Goal: Transaction & Acquisition: Book appointment/travel/reservation

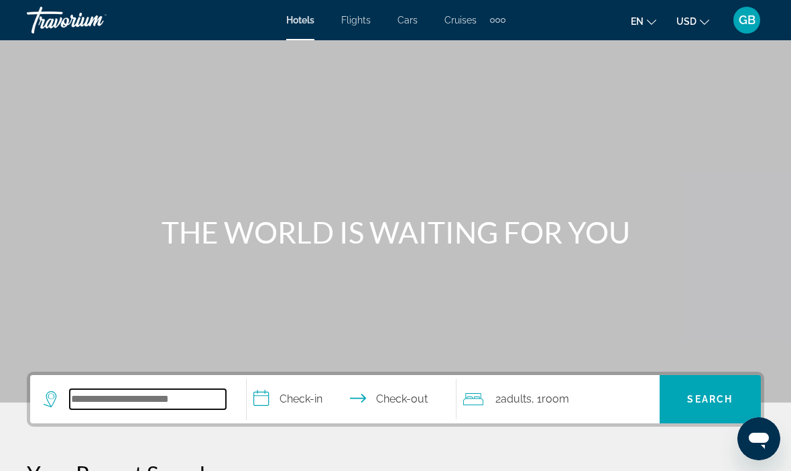
click at [146, 398] on input "Search hotel destination" at bounding box center [148, 399] width 156 height 20
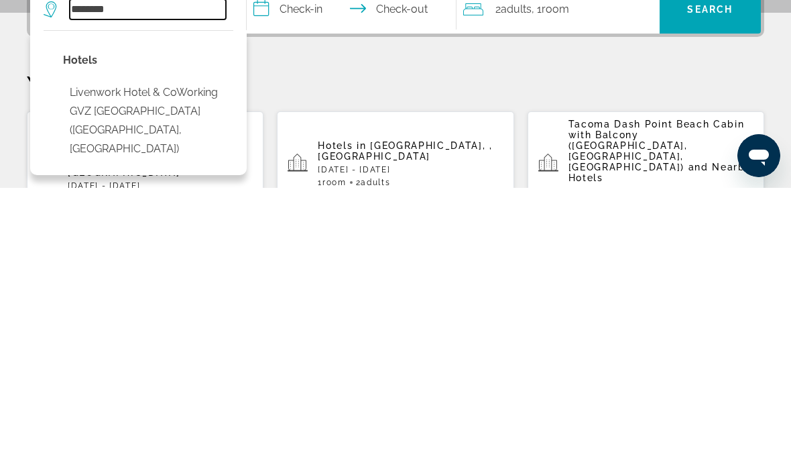
scroll to position [107, 0]
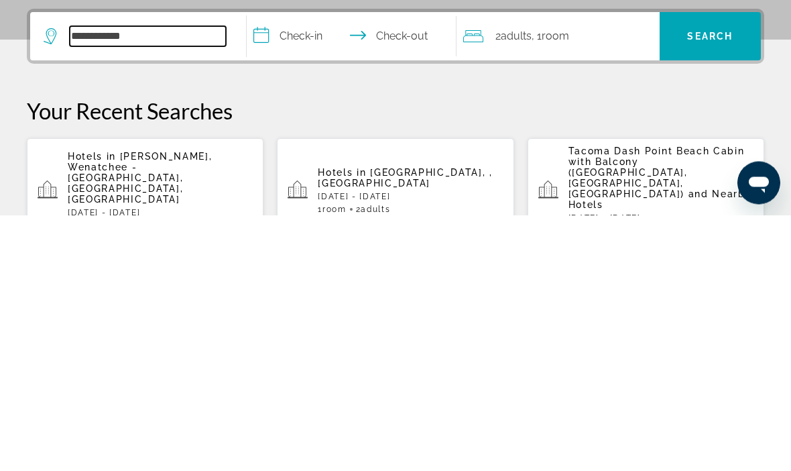
type input "**********"
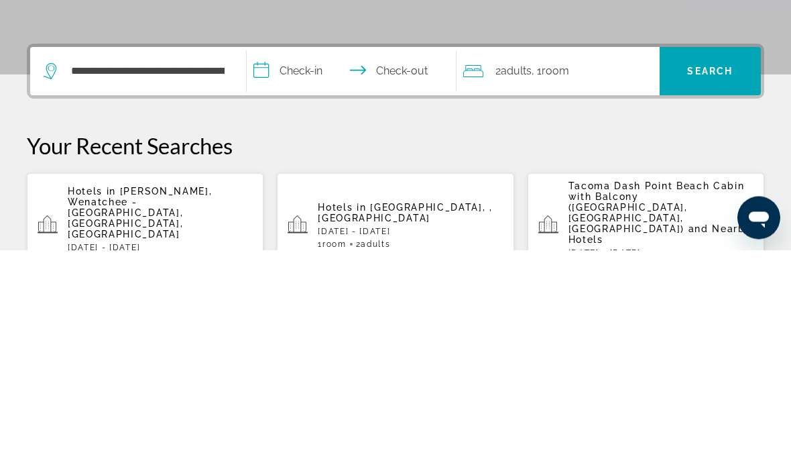
click at [408, 268] on input "**********" at bounding box center [354, 294] width 215 height 52
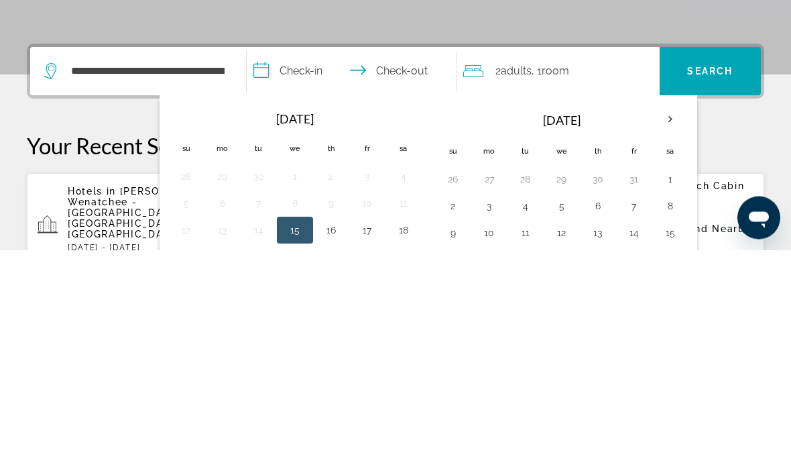
scroll to position [328, 0]
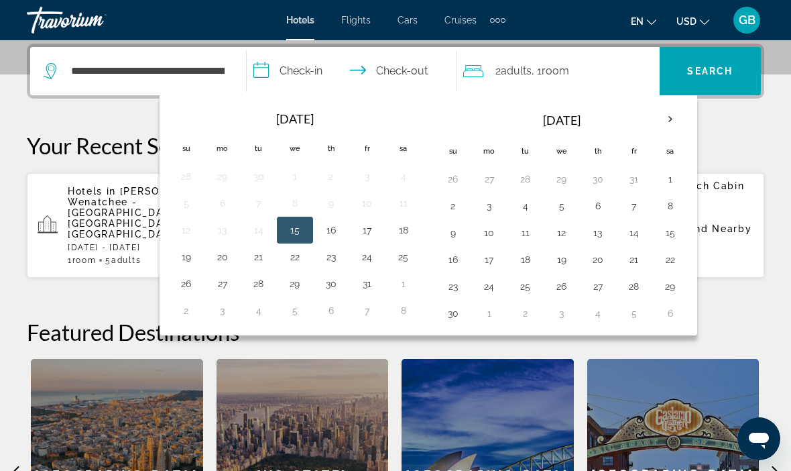
click at [371, 263] on button "24" at bounding box center [367, 256] width 21 height 19
click at [404, 257] on button "25" at bounding box center [403, 256] width 21 height 19
type input "**********"
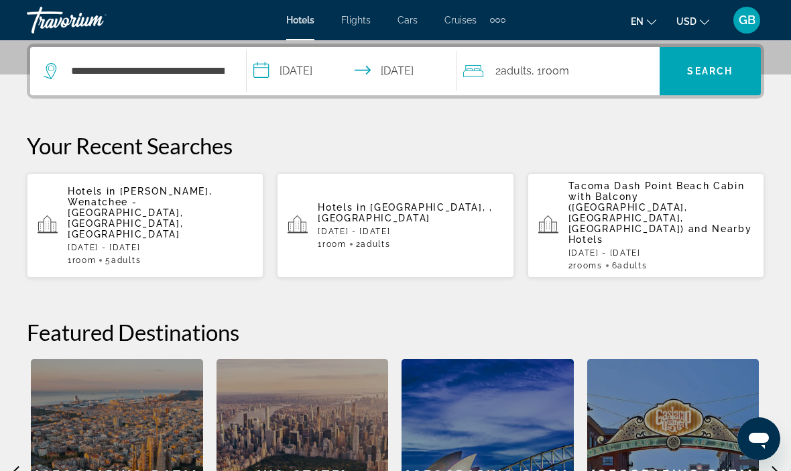
click at [585, 70] on div "2 Adult Adults , 1 Room rooms" at bounding box center [561, 71] width 196 height 19
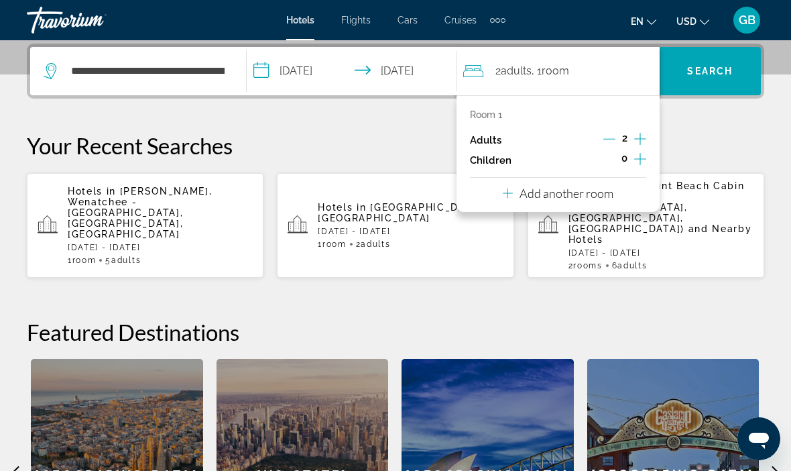
click at [644, 158] on icon "Increment children" at bounding box center [640, 159] width 12 height 16
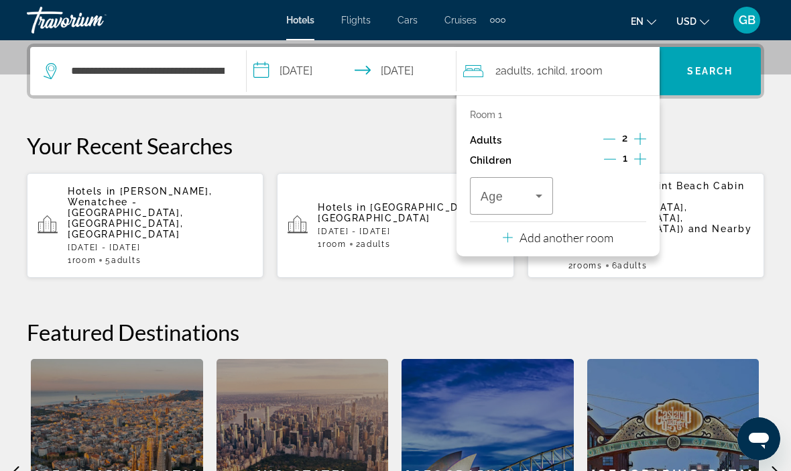
click at [642, 151] on icon "Increment children" at bounding box center [640, 159] width 12 height 16
click at [646, 129] on div "Room 1 Adults 2 Children 2 Age Age Add another room" at bounding box center [557, 175] width 203 height 161
click at [637, 143] on icon "Increment adults" at bounding box center [640, 139] width 12 height 16
click at [643, 135] on icon "Increment adults" at bounding box center [640, 139] width 12 height 16
click at [546, 188] on icon "Travelers: 4 adults, 2 children" at bounding box center [539, 196] width 16 height 16
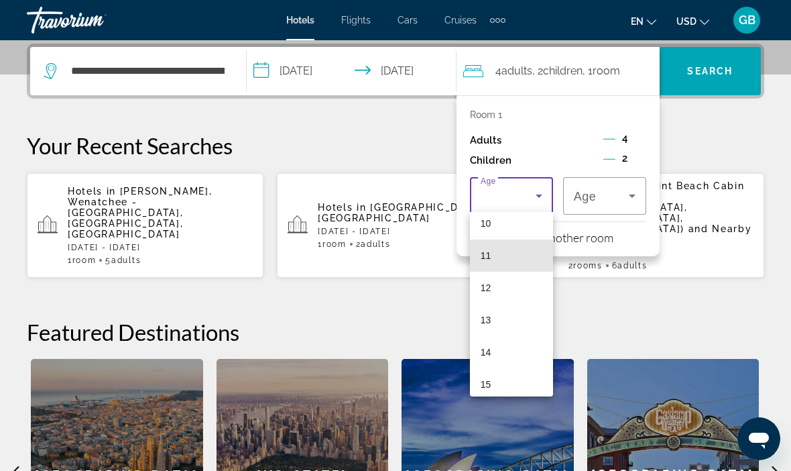
scroll to position [336, 0]
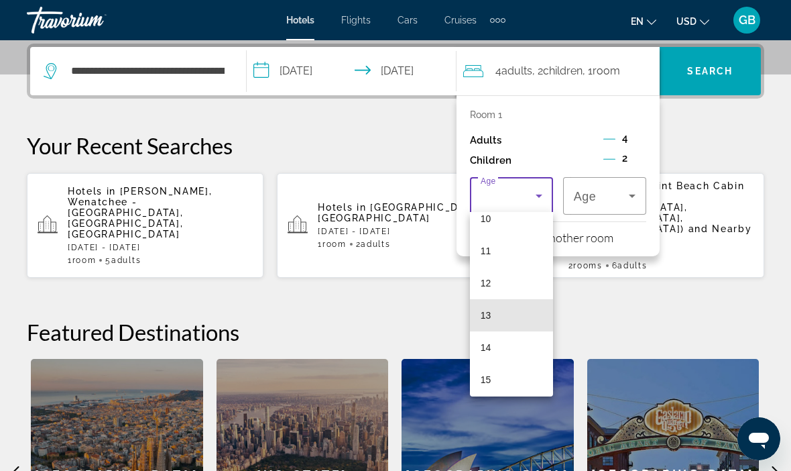
click at [529, 311] on mat-option "13" at bounding box center [511, 315] width 83 height 32
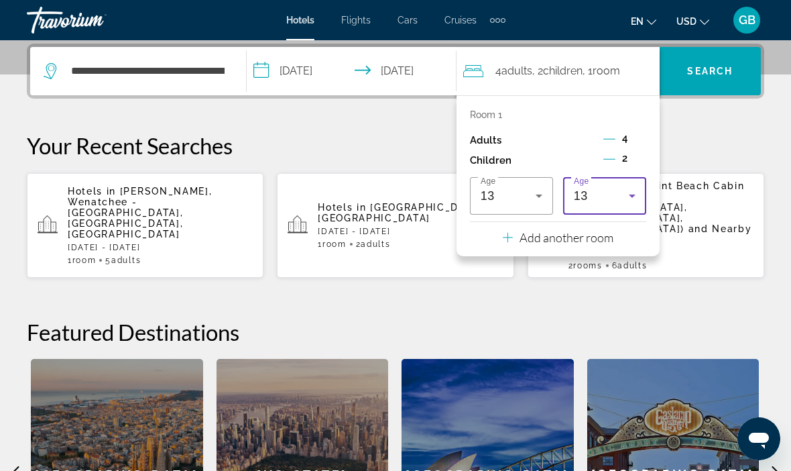
click at [633, 192] on icon "Travelers: 4 adults, 2 children" at bounding box center [632, 196] width 16 height 16
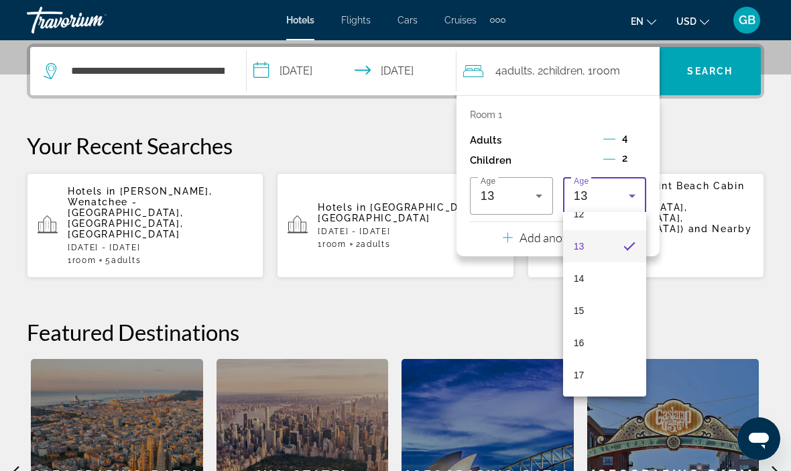
scroll to position [406, 0]
click at [615, 311] on mat-option "15" at bounding box center [604, 310] width 83 height 32
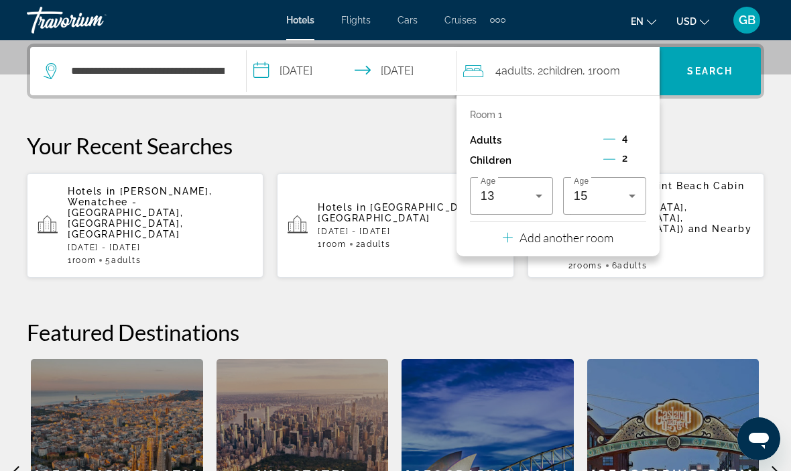
click at [717, 145] on p "Your Recent Searches" at bounding box center [395, 145] width 737 height 27
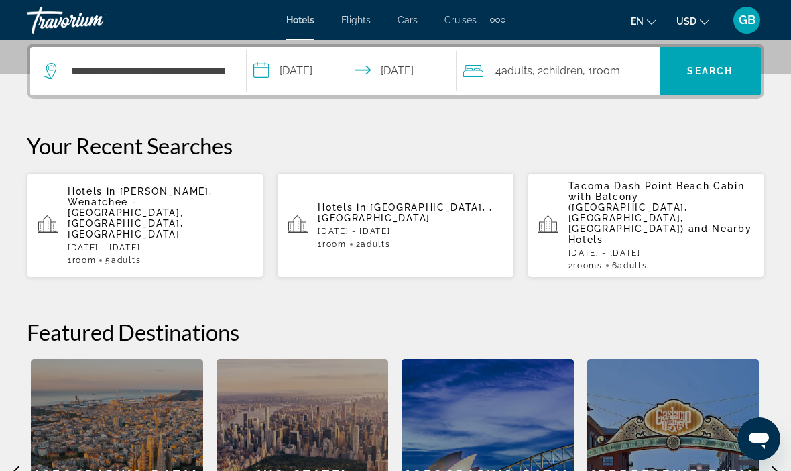
click at [729, 68] on span "Search" at bounding box center [710, 71] width 46 height 11
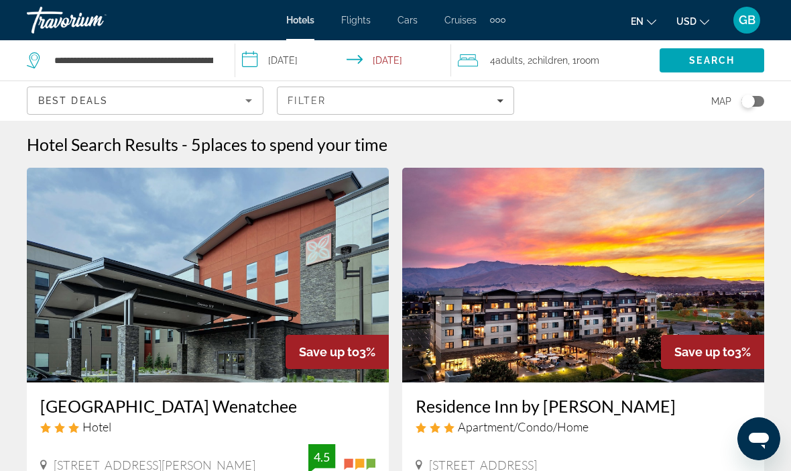
click at [507, 105] on span "Filters" at bounding box center [395, 100] width 235 height 32
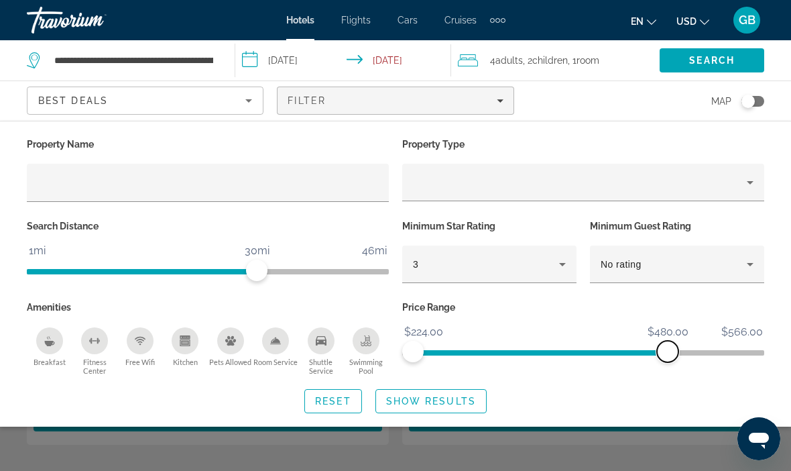
scroll to position [184, 0]
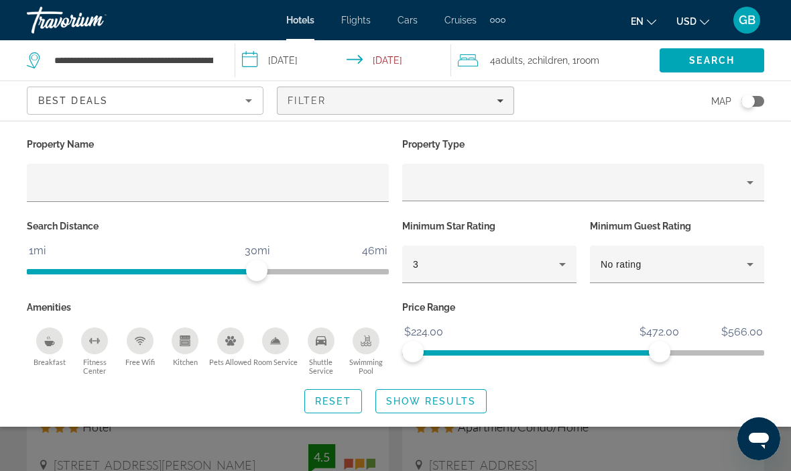
click at [751, 104] on div "Toggle map" at bounding box center [747, 101] width 13 height 13
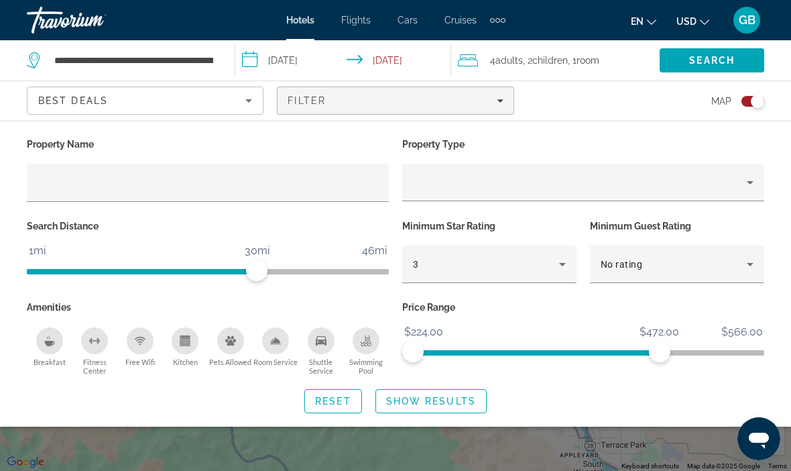
click at [723, 63] on span "Search" at bounding box center [712, 60] width 46 height 11
click at [457, 395] on span "Show Results" at bounding box center [431, 400] width 90 height 11
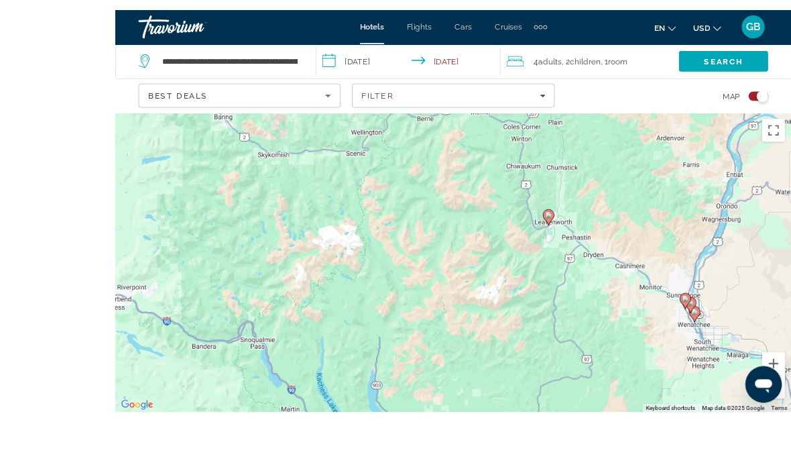
scroll to position [46, 0]
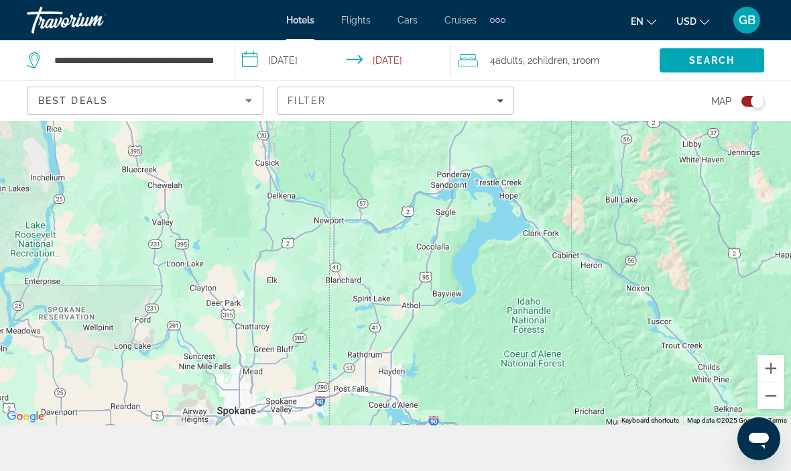
click at [776, 425] on div "Main content" at bounding box center [395, 250] width 791 height 350
click at [776, 409] on button "Zoom out" at bounding box center [770, 395] width 27 height 27
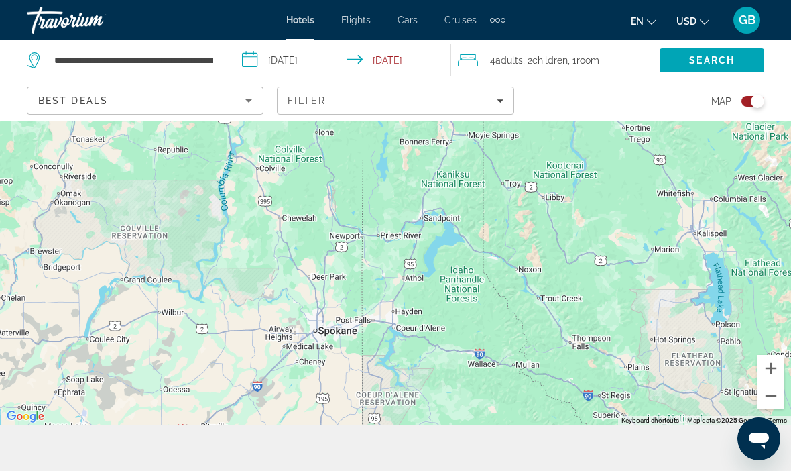
click at [769, 409] on button "Zoom out" at bounding box center [770, 395] width 27 height 27
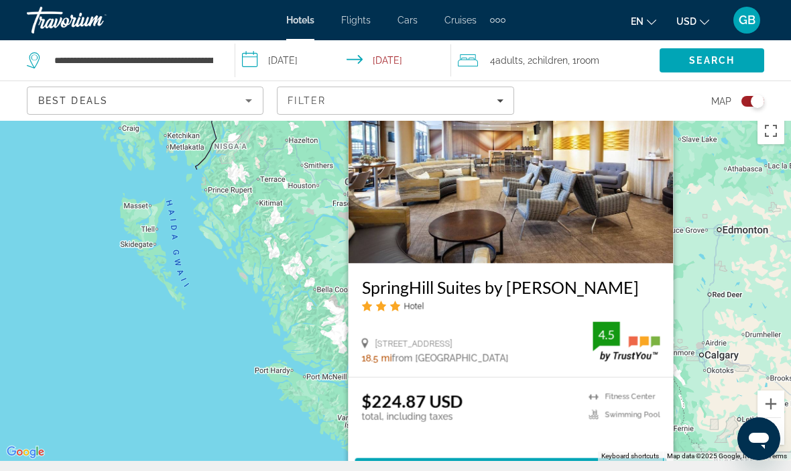
scroll to position [0, 0]
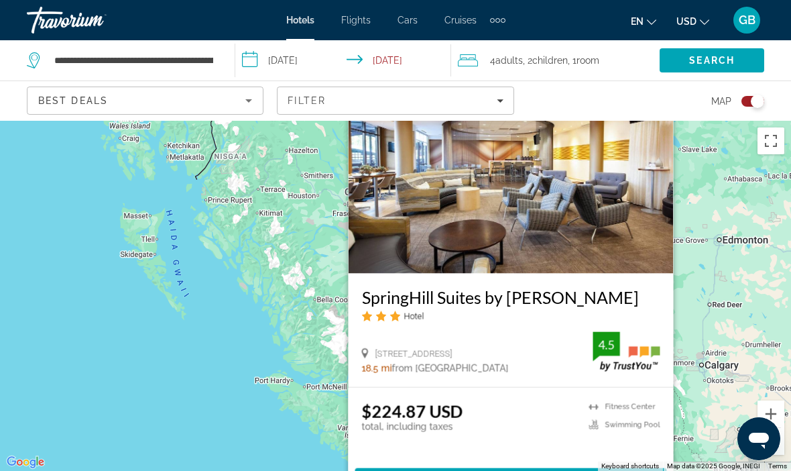
click at [251, 100] on icon "Sort by" at bounding box center [248, 100] width 7 height 3
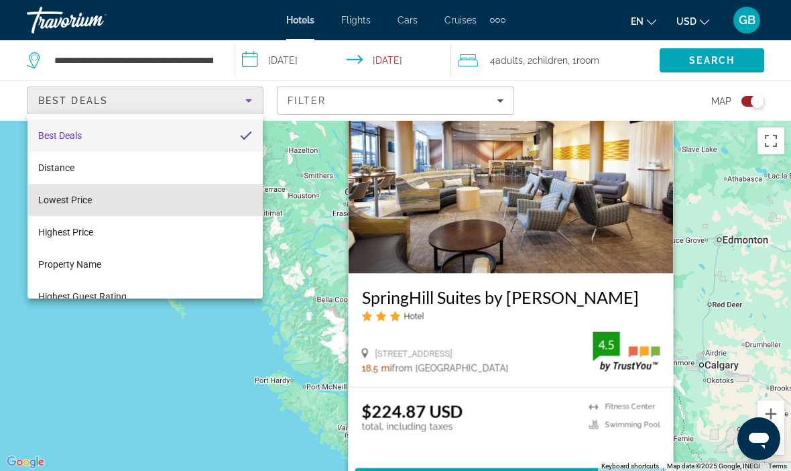
click at [165, 200] on mat-option "Lowest Price" at bounding box center [144, 200] width 235 height 32
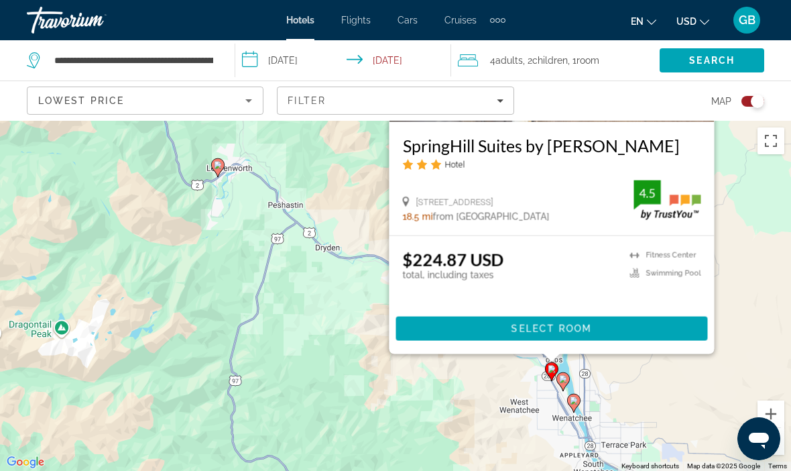
scroll to position [12, 0]
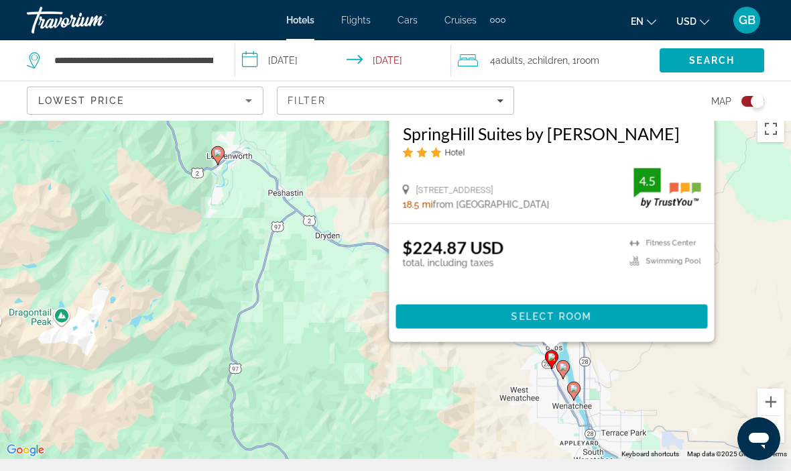
click at [212, 192] on div "To activate drag with keyboard, press Alt + Enter. Once in keyboard drag state,…" at bounding box center [395, 284] width 791 height 350
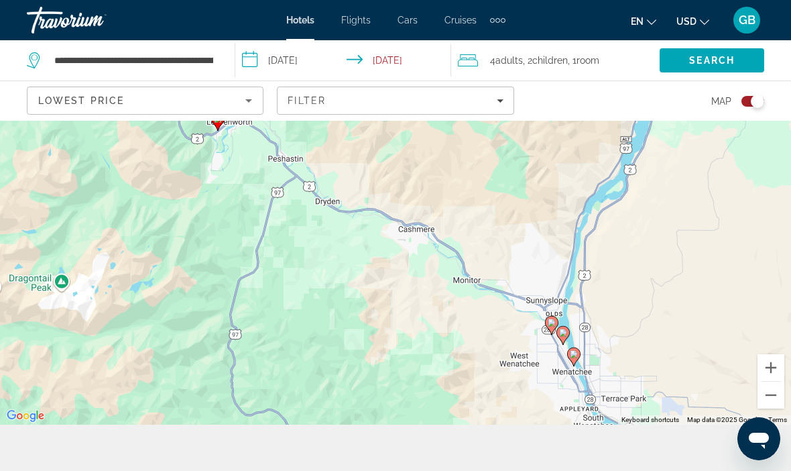
click at [221, 172] on div "To activate drag with keyboard, press Alt + Enter. Once in keyboard drag state,…" at bounding box center [395, 249] width 791 height 350
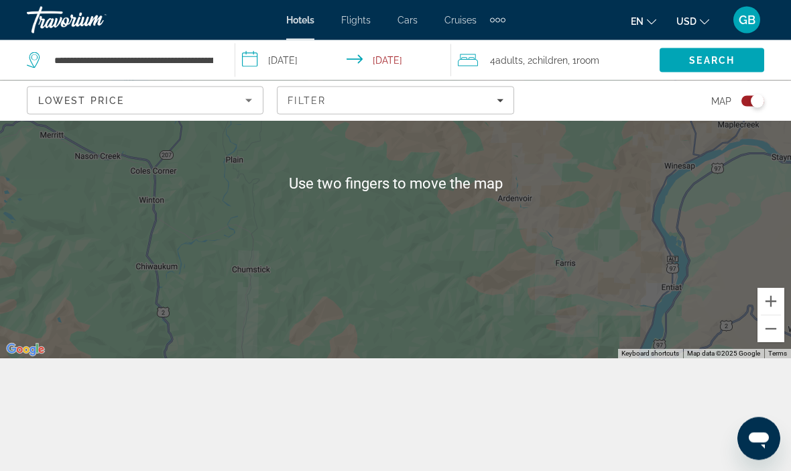
scroll to position [121, 0]
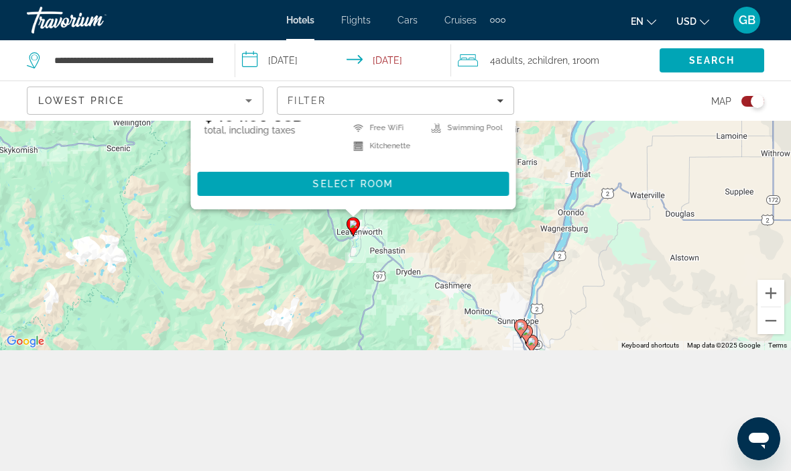
click at [358, 209] on div "$464.63 USD total, including taxes [GEOGRAPHIC_DATA] Free WiFi Kitchenette Kitc…" at bounding box center [353, 150] width 325 height 118
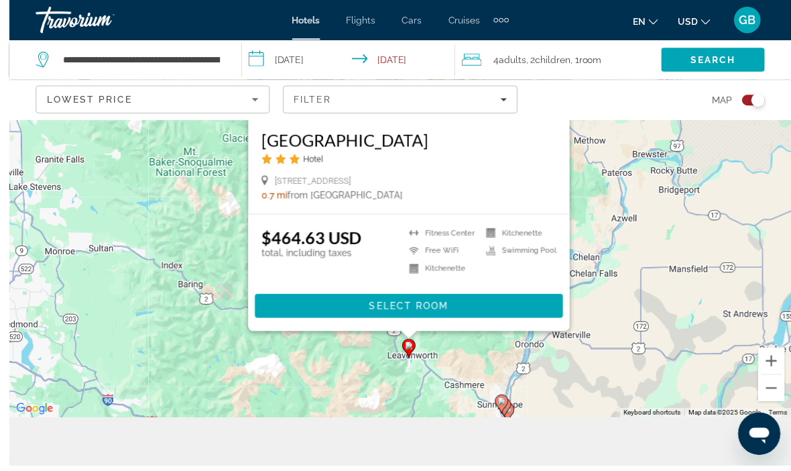
scroll to position [75, 0]
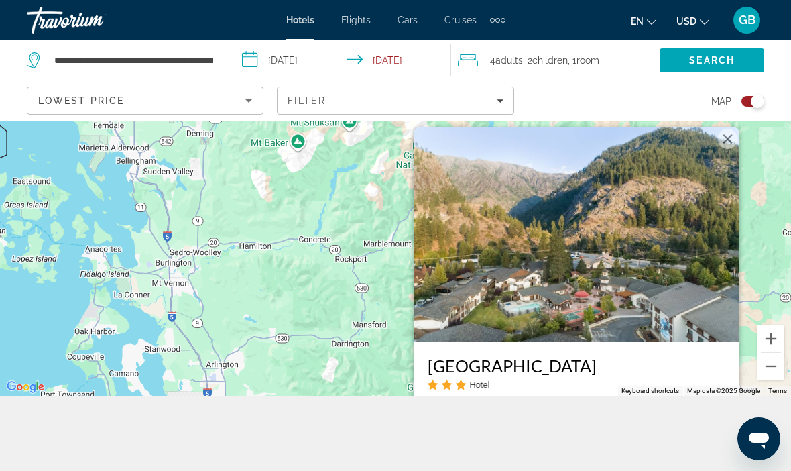
click at [731, 149] on button "Close" at bounding box center [728, 139] width 20 height 20
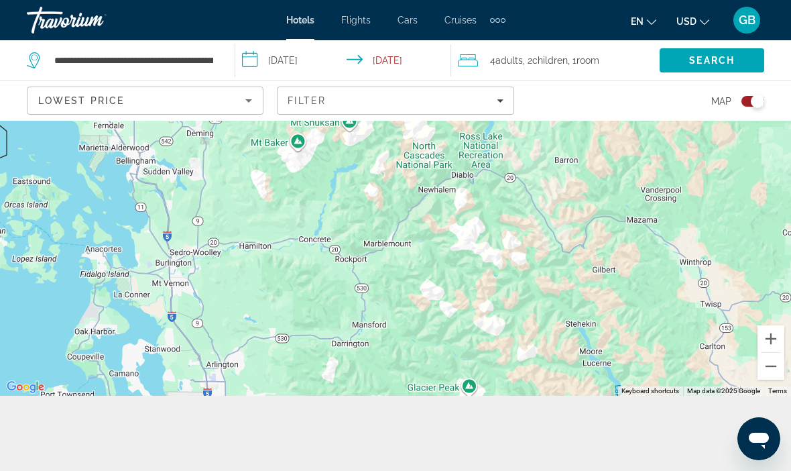
scroll to position [121, 0]
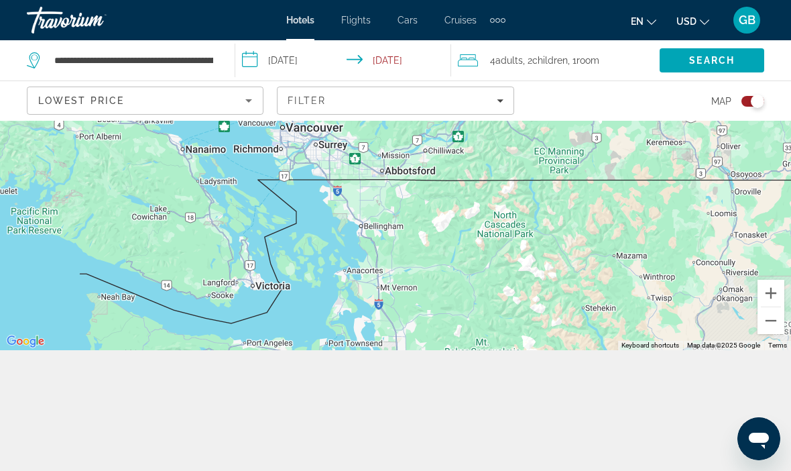
click at [735, 105] on button "Toggle map" at bounding box center [747, 101] width 33 height 12
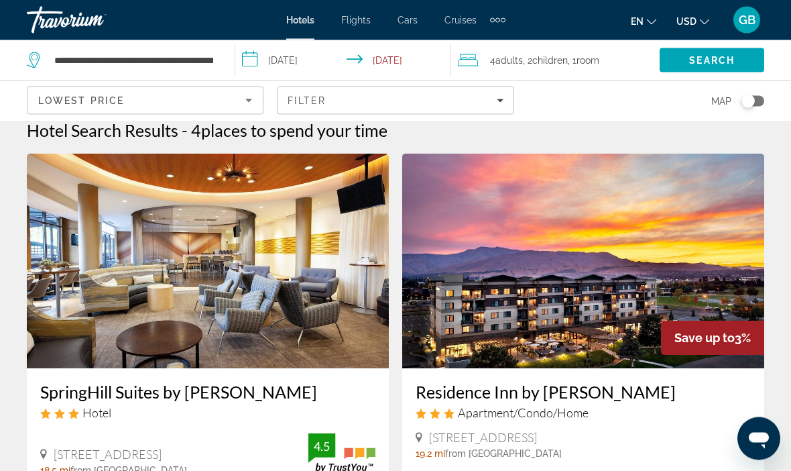
scroll to position [0, 0]
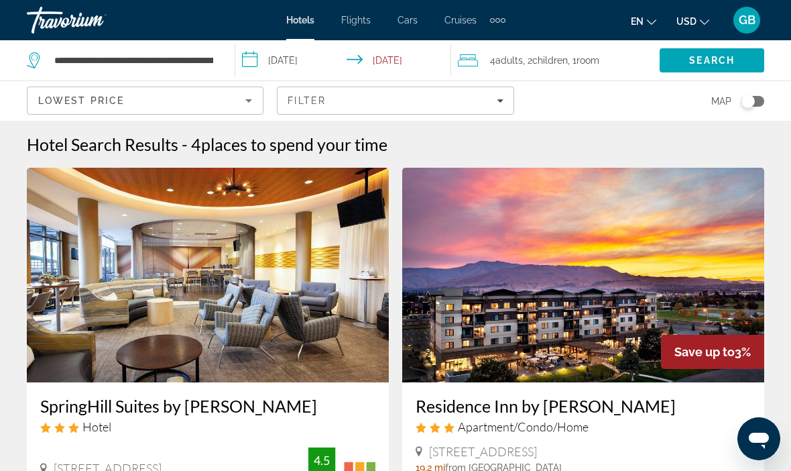
click at [501, 105] on div "Filter" at bounding box center [395, 100] width 215 height 11
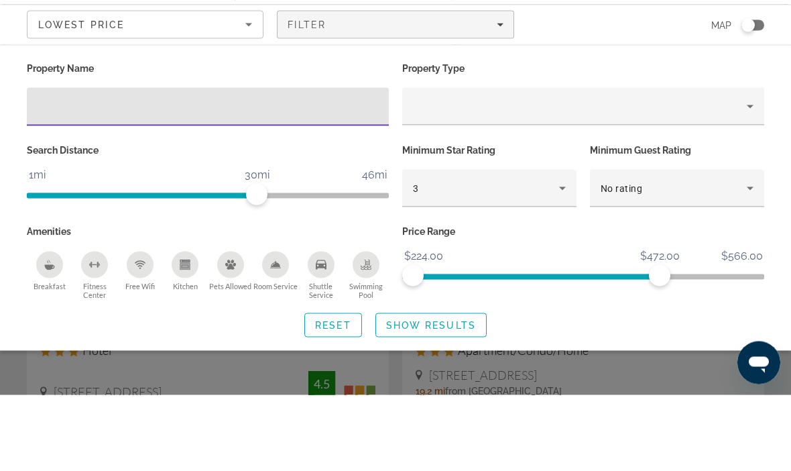
click at [263, 175] on input "Hotel Filters" at bounding box center [208, 183] width 341 height 16
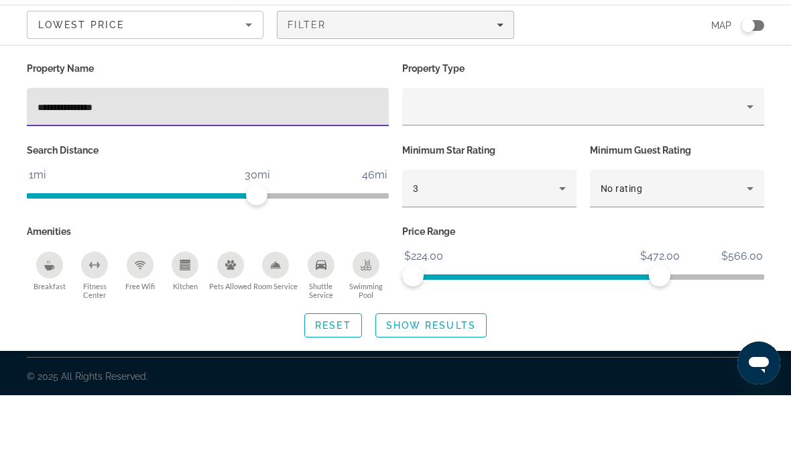
type input "**********"
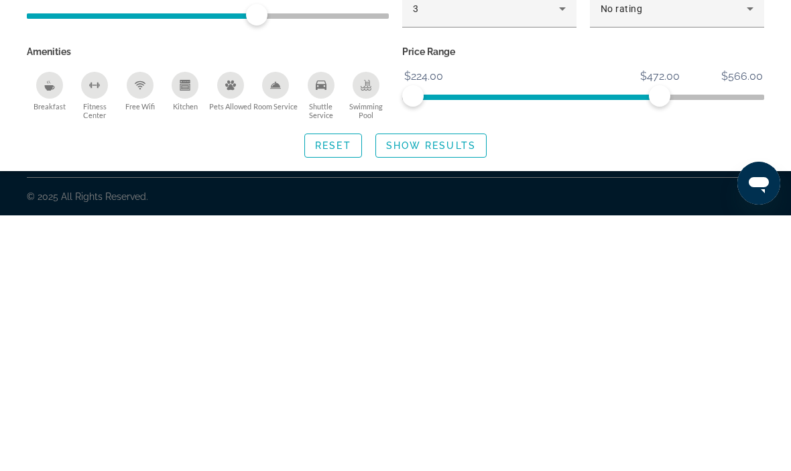
click at [450, 395] on span "Show Results" at bounding box center [431, 400] width 90 height 11
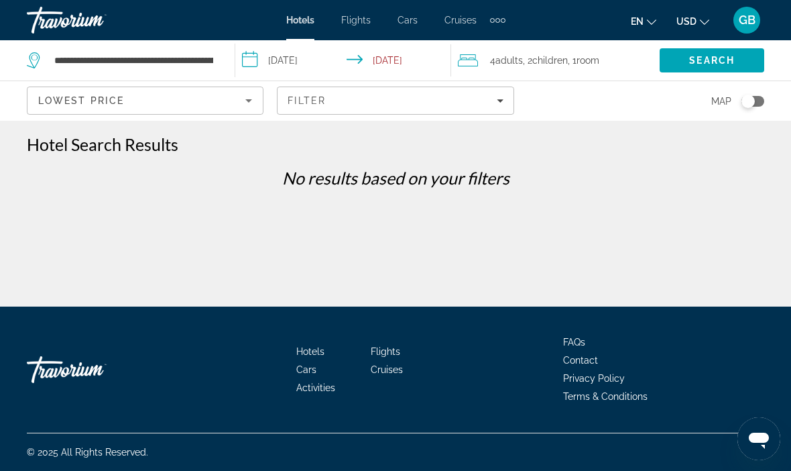
click at [505, 85] on span "Filters" at bounding box center [395, 100] width 235 height 32
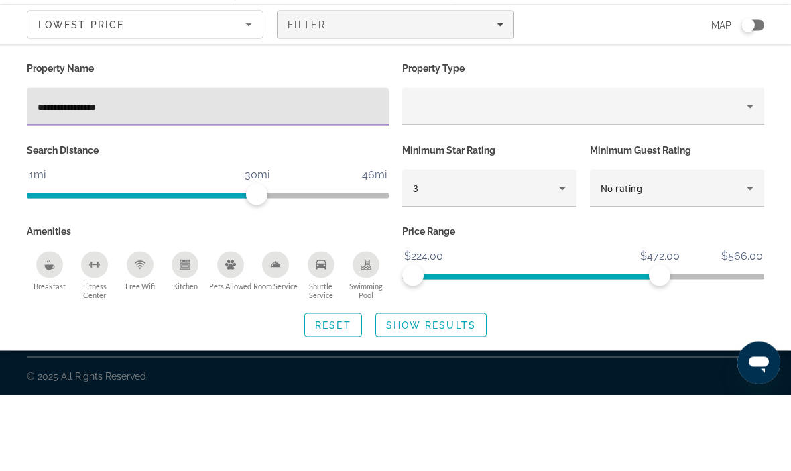
click at [171, 175] on input "**********" at bounding box center [208, 183] width 341 height 16
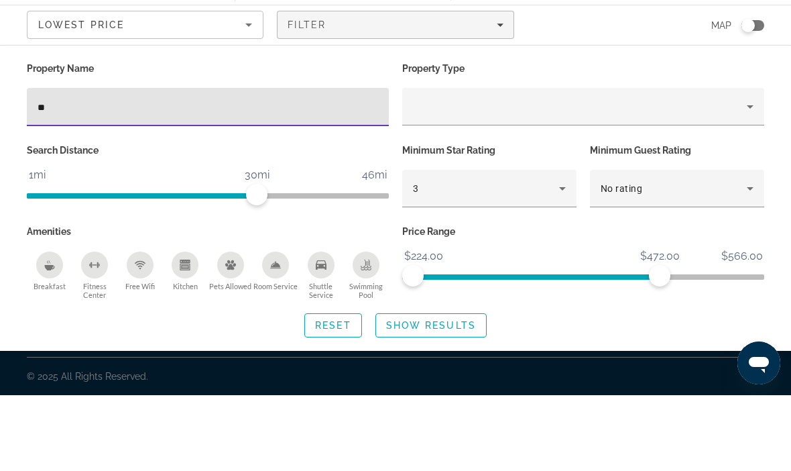
type input "*"
type input "**********"
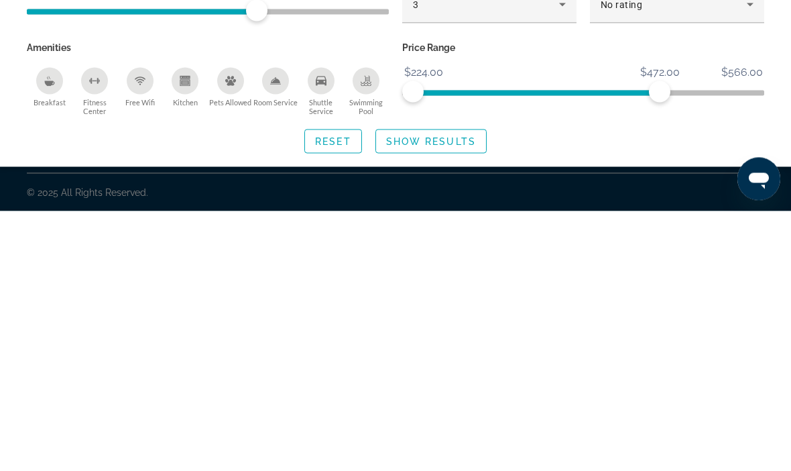
click at [440, 385] on span "Search widget" at bounding box center [431, 401] width 110 height 32
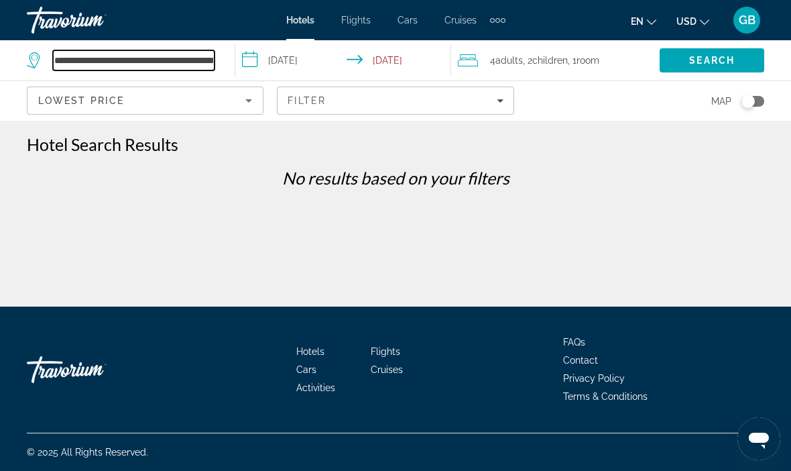
click at [213, 53] on input "**********" at bounding box center [134, 60] width 162 height 20
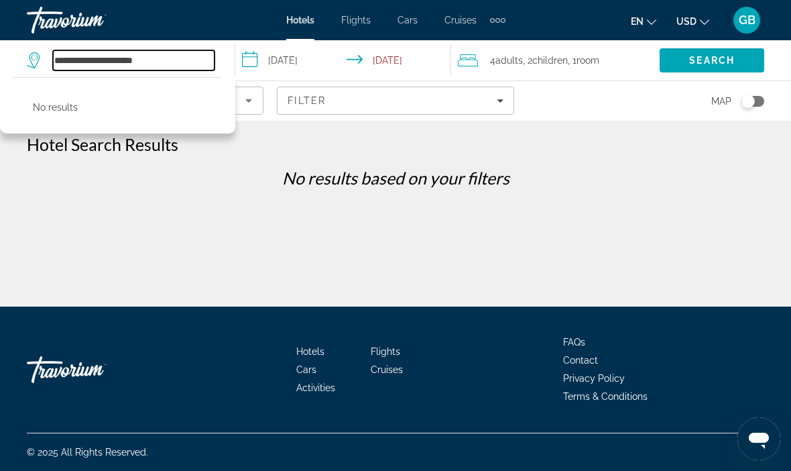
click at [176, 57] on input "**********" at bounding box center [134, 60] width 162 height 20
type input "**"
type input "*"
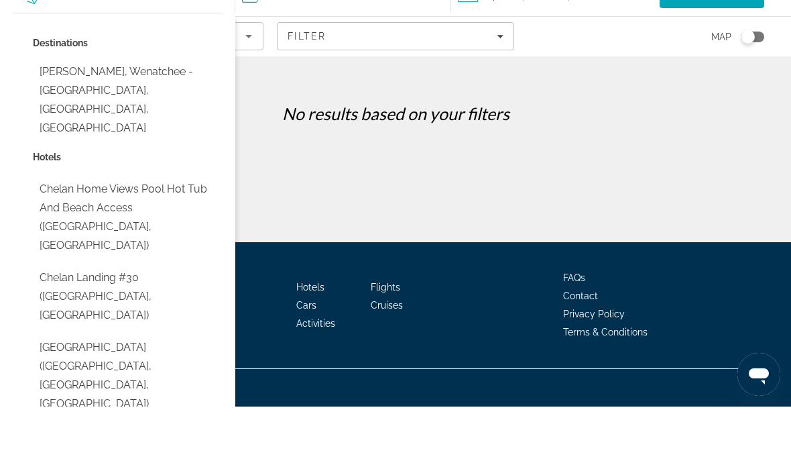
click at [160, 123] on button "[PERSON_NAME], Wenatchee - [GEOGRAPHIC_DATA], [GEOGRAPHIC_DATA], [GEOGRAPHIC_DA…" at bounding box center [127, 164] width 189 height 82
type input "**********"
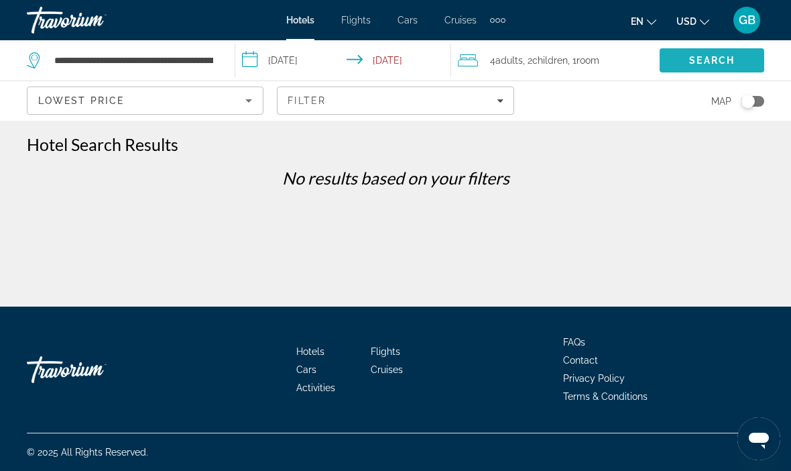
click at [721, 67] on span "Search" at bounding box center [712, 60] width 105 height 32
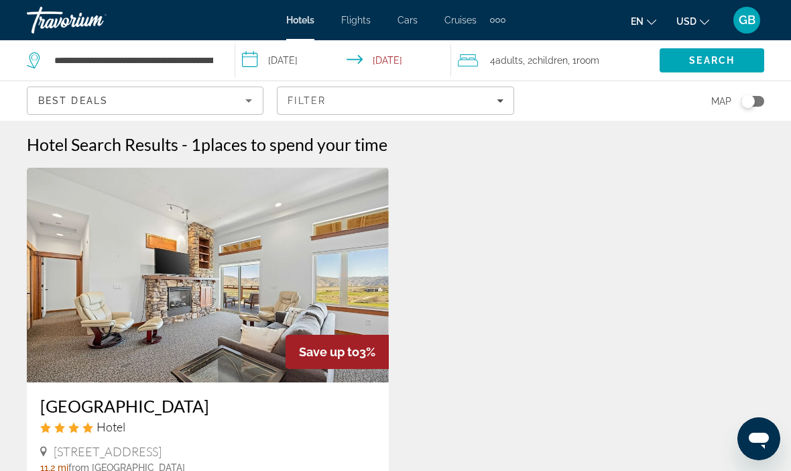
click at [487, 106] on span "Filters" at bounding box center [395, 100] width 235 height 32
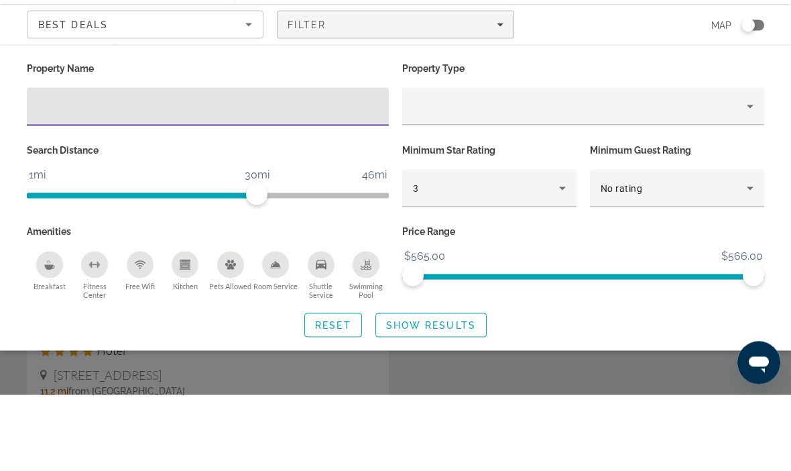
click at [692, 135] on p "Property Type" at bounding box center [583, 144] width 362 height 19
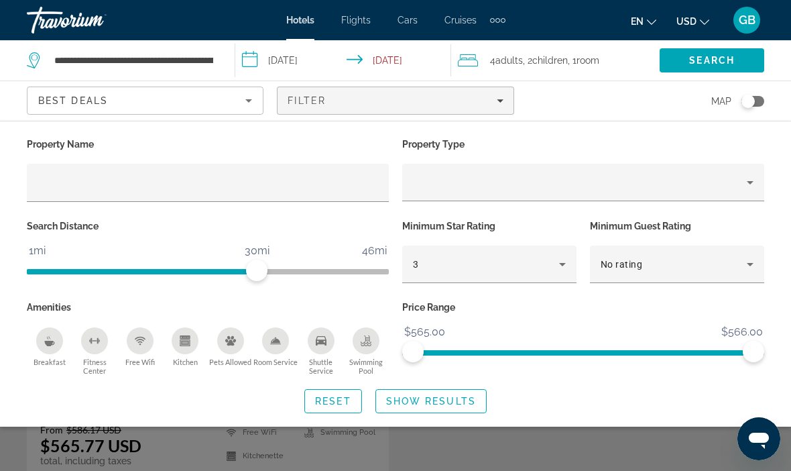
click at [751, 105] on div "Toggle map" at bounding box center [747, 101] width 13 height 13
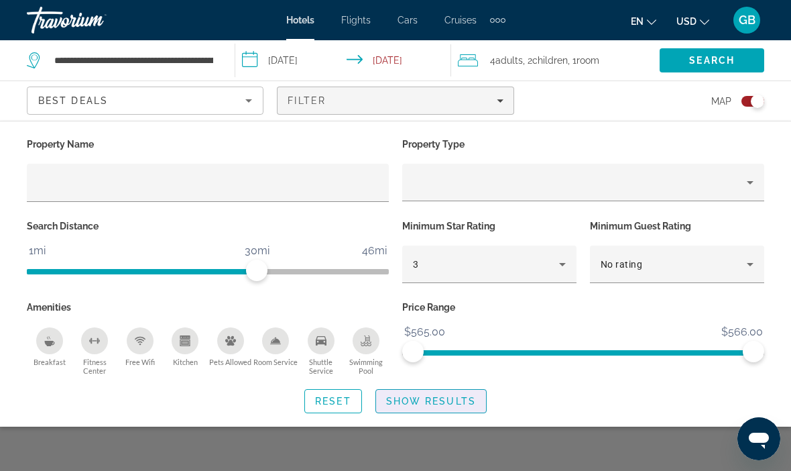
click at [449, 400] on span "Show Results" at bounding box center [431, 400] width 90 height 11
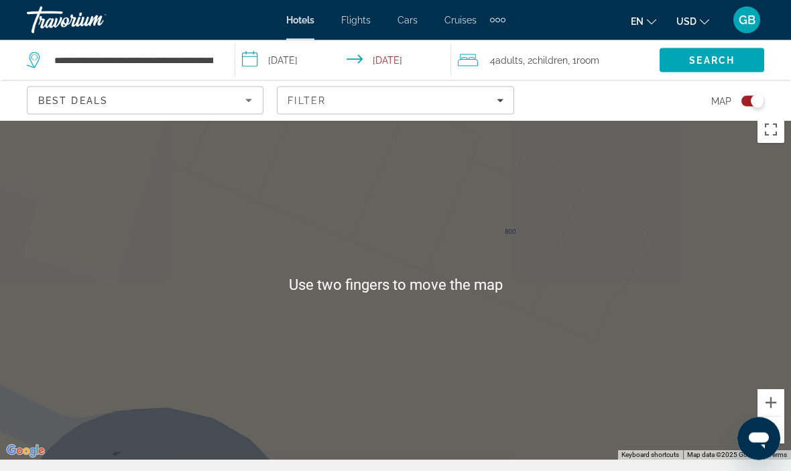
scroll to position [0, 0]
